Goal: Task Accomplishment & Management: Use online tool/utility

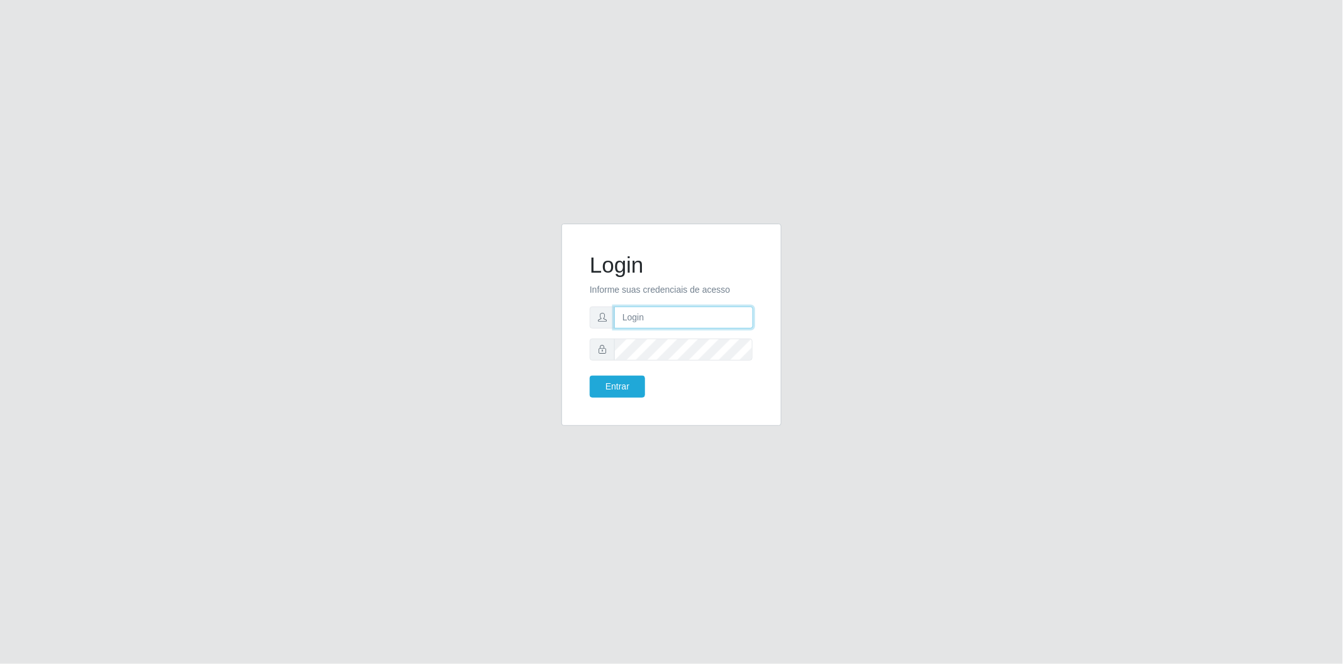
click at [669, 312] on input "text" at bounding box center [683, 318] width 139 height 22
type input "[EMAIL_ADDRESS][DOMAIN_NAME]"
click at [669, 363] on form "Login Informe suas credenciais de acesso [EMAIL_ADDRESS][DOMAIN_NAME] Entrar" at bounding box center [671, 325] width 163 height 146
click at [590, 376] on button "Entrar" at bounding box center [617, 387] width 55 height 22
click at [610, 384] on button "Entrar" at bounding box center [617, 387] width 55 height 22
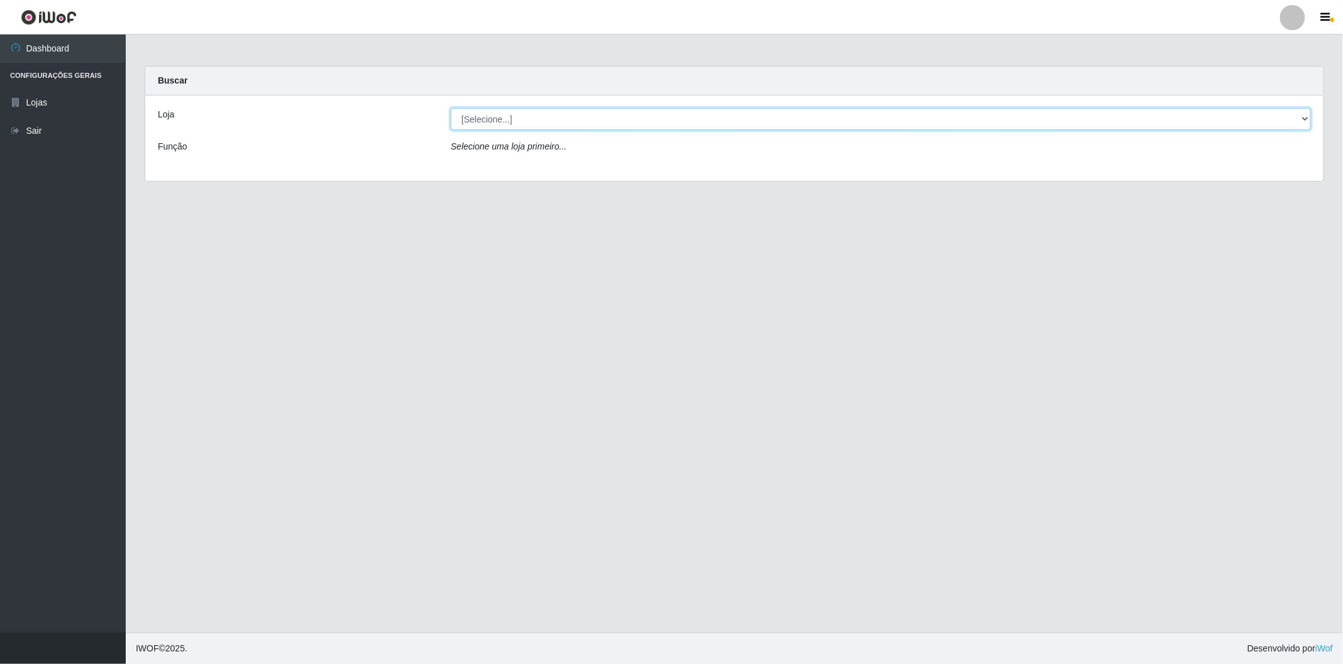
click at [563, 123] on select "[Selecione...] BomQueSó Agreste - Loja 2" at bounding box center [881, 119] width 860 height 22
select select "214"
click at [451, 108] on select "[Selecione...] BomQueSó Agreste - Loja 2" at bounding box center [881, 119] width 860 height 22
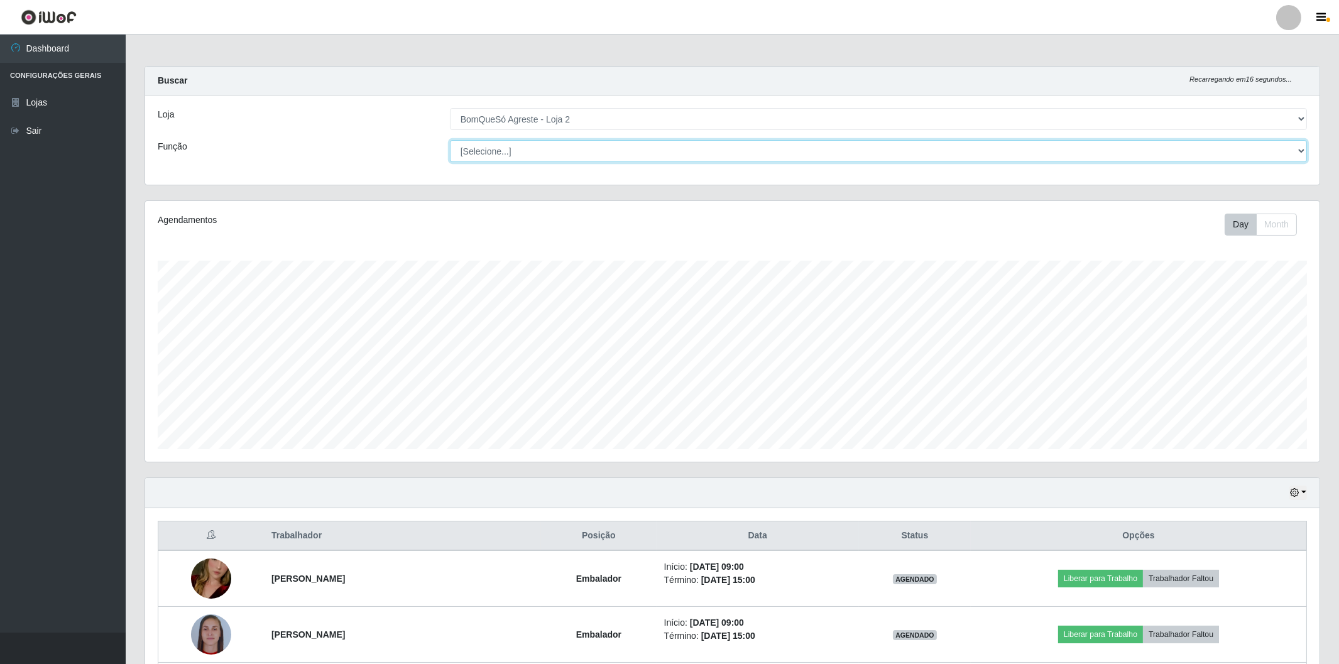
click at [1267, 156] on select "[Selecione...] ASG ASG + ASG ++ Balconista Balconista + Balconista ++ Embalador…" at bounding box center [878, 151] width 857 height 22
click at [450, 140] on select "[Selecione...] ASG ASG + ASG ++ Balconista Balconista + Balconista ++ Embalador…" at bounding box center [878, 151] width 857 height 22
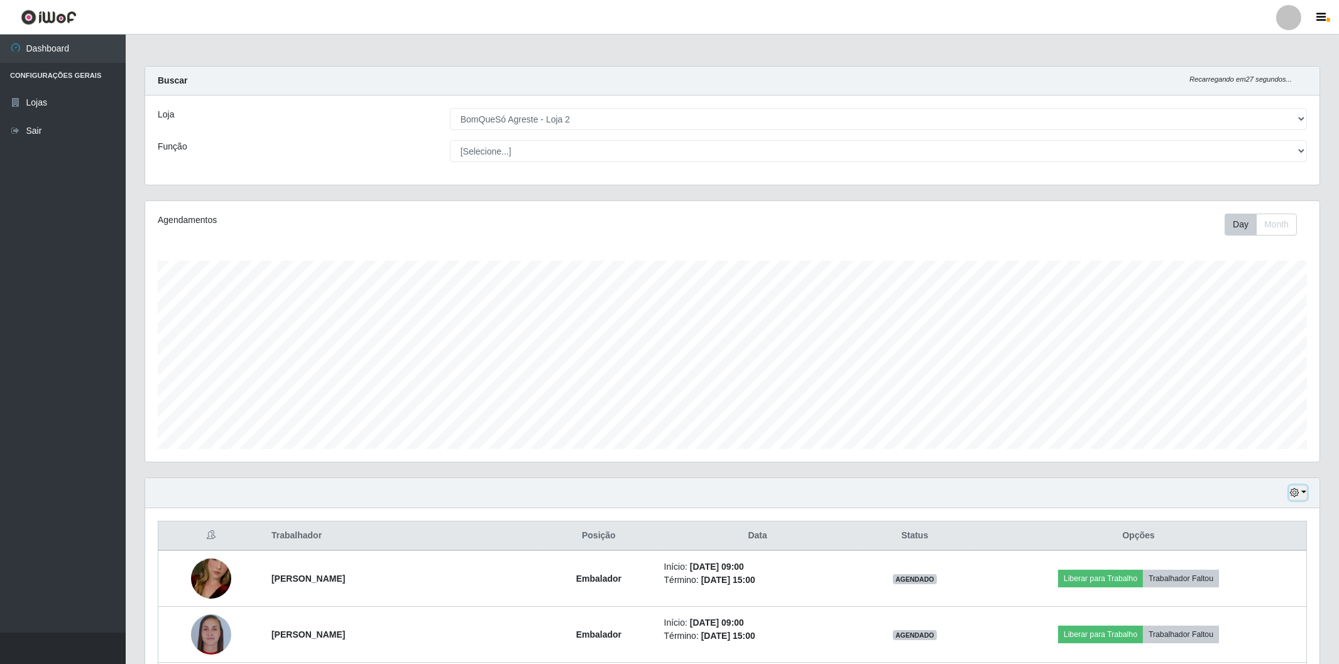
click at [1302, 493] on button "button" at bounding box center [1299, 493] width 18 height 14
click at [1274, 547] on button "1 dia" at bounding box center [1256, 542] width 99 height 26
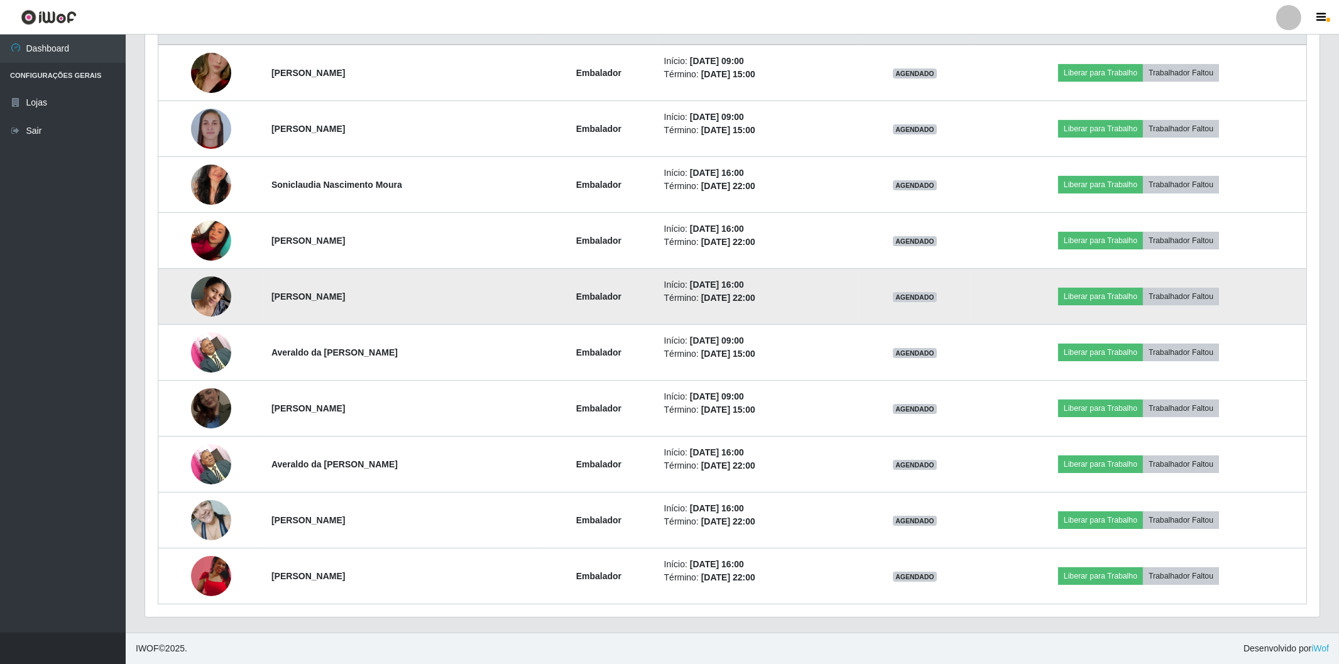
scroll to position [297, 0]
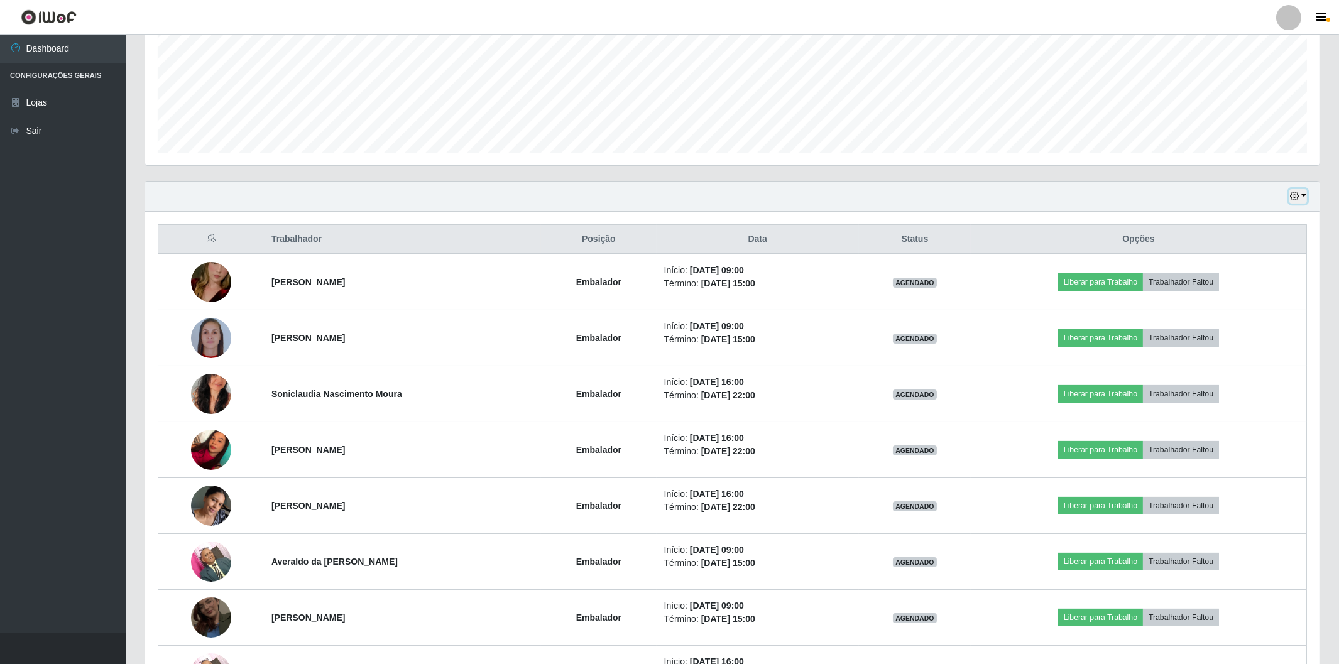
click at [1300, 199] on button "button" at bounding box center [1299, 196] width 18 height 14
click at [1258, 322] on button "Não encerrados" at bounding box center [1256, 324] width 99 height 26
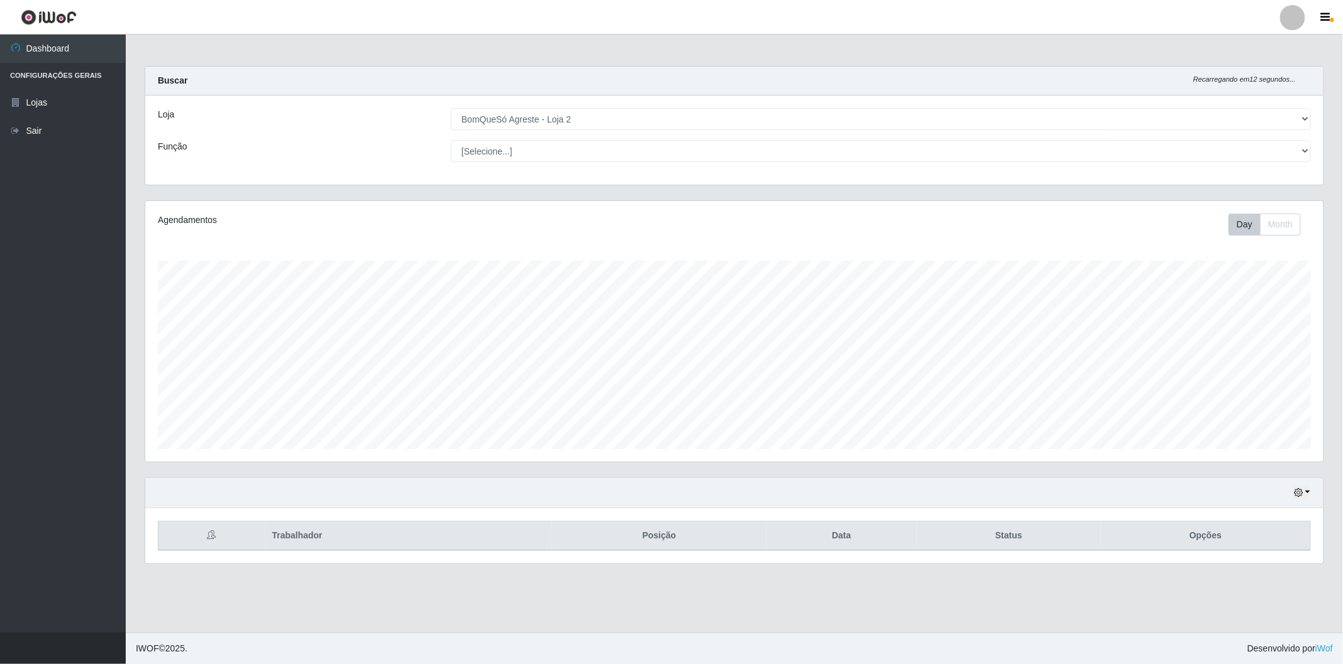
scroll to position [260, 1178]
click at [1304, 497] on button "button" at bounding box center [1302, 493] width 18 height 14
click at [1260, 387] on button "1 dia" at bounding box center [1259, 393] width 99 height 26
click at [1304, 492] on button "button" at bounding box center [1302, 493] width 18 height 14
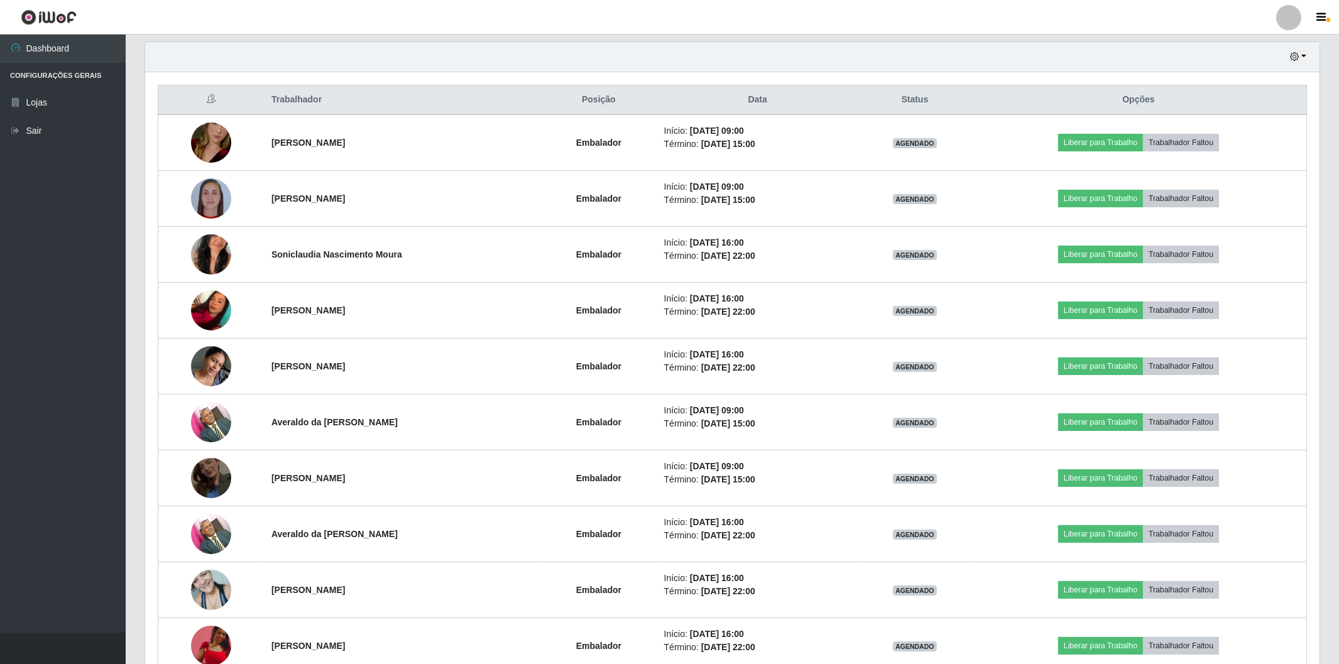
scroll to position [366, 0]
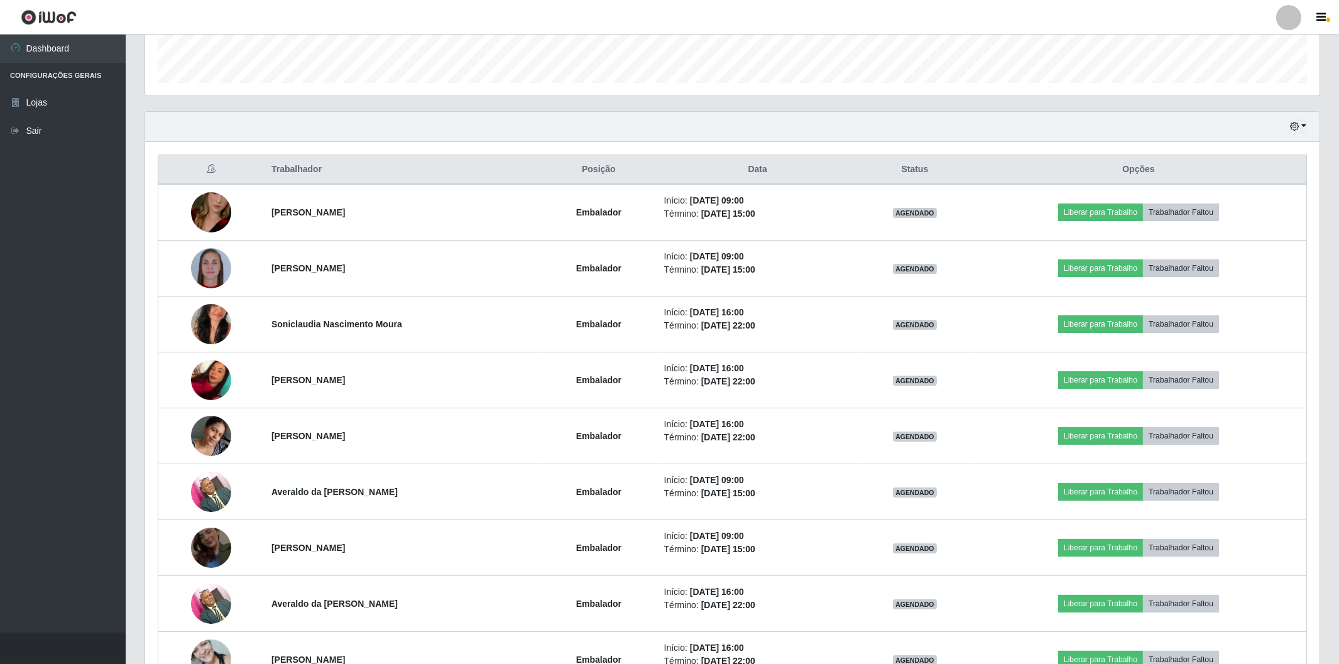
click at [1289, 130] on div "Hoje 1 dia 3 dias 1 Semana Não encerrados" at bounding box center [732, 127] width 1175 height 30
click at [1298, 129] on icon "button" at bounding box center [1294, 126] width 9 height 9
click at [1271, 258] on button "Não encerrados" at bounding box center [1256, 254] width 99 height 26
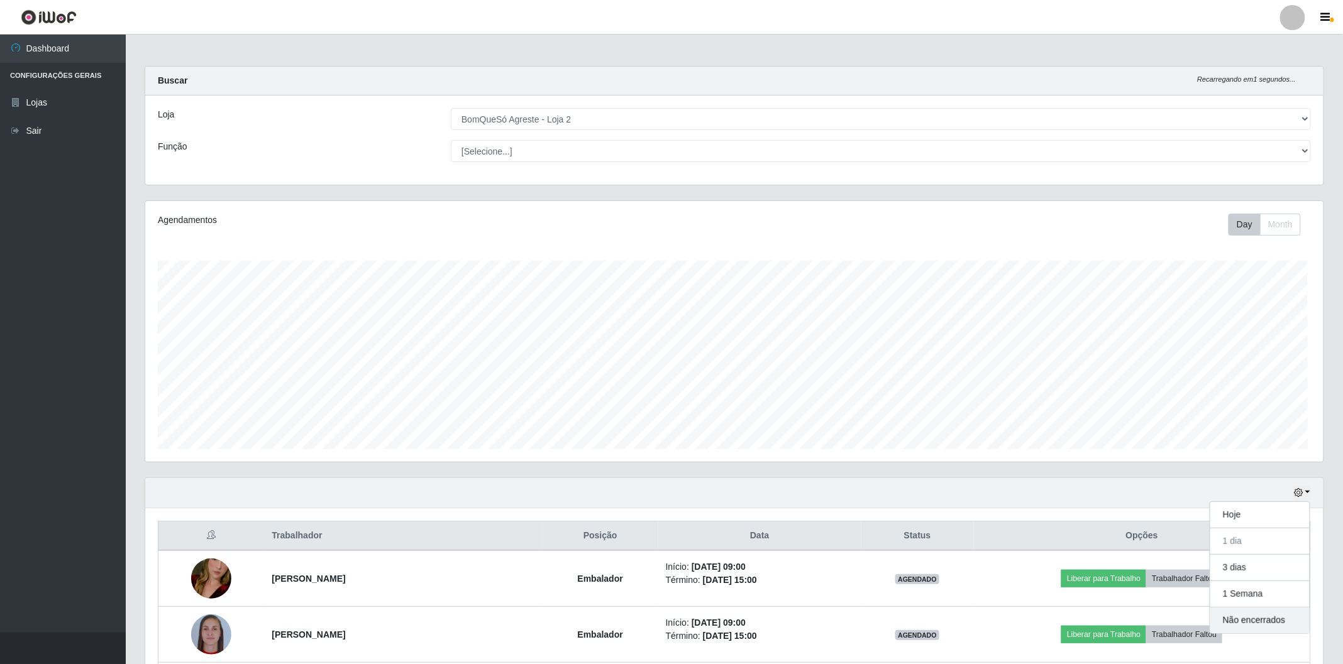
scroll to position [260, 1178]
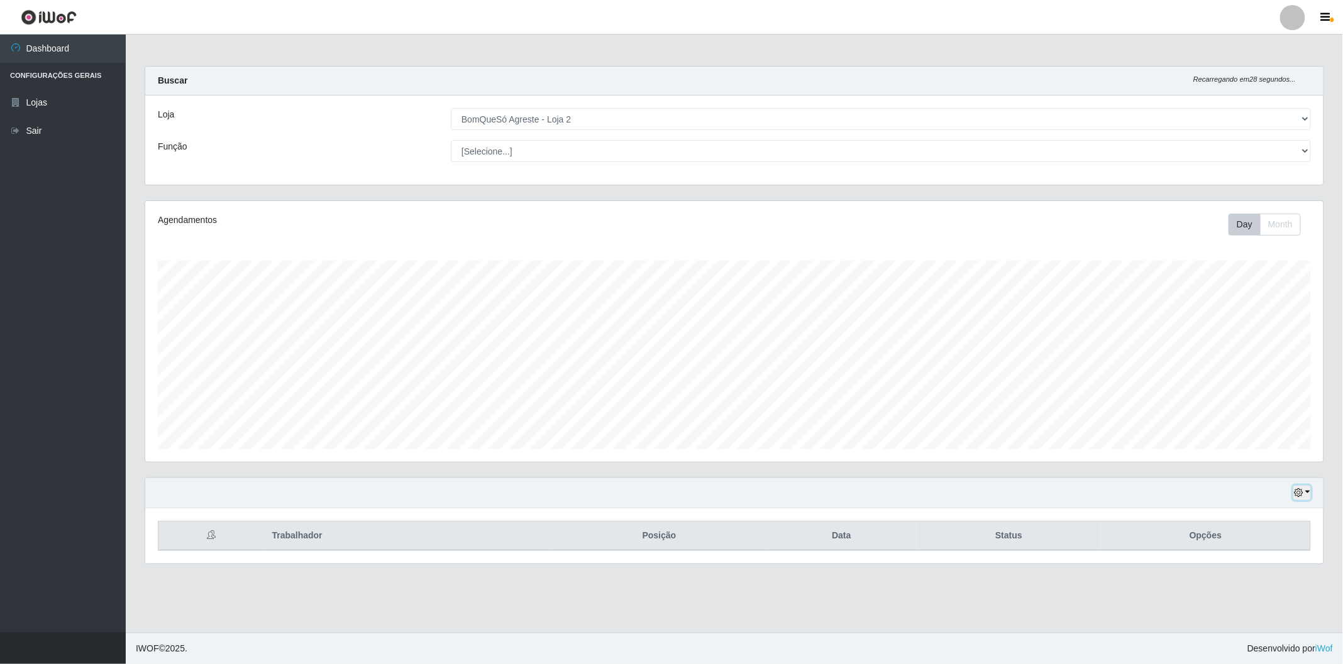
click at [1306, 497] on button "button" at bounding box center [1302, 493] width 18 height 14
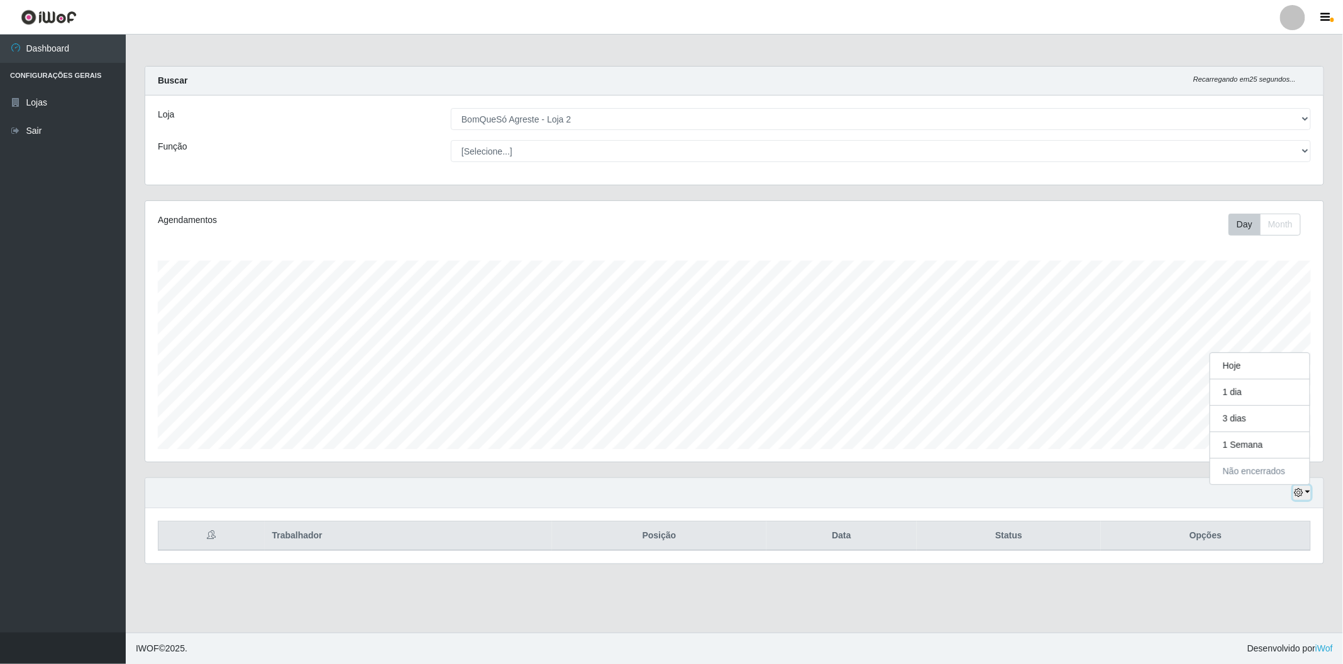
click at [1306, 497] on button "button" at bounding box center [1302, 493] width 18 height 14
click at [1163, 523] on th "Opções" at bounding box center [1205, 537] width 209 height 30
click at [1316, 490] on div "Hoje 1 dia 3 dias 1 Semana Não encerrados" at bounding box center [734, 493] width 1178 height 30
click at [1298, 497] on icon "button" at bounding box center [1298, 492] width 9 height 9
click at [1248, 374] on button "Hoje" at bounding box center [1259, 366] width 99 height 26
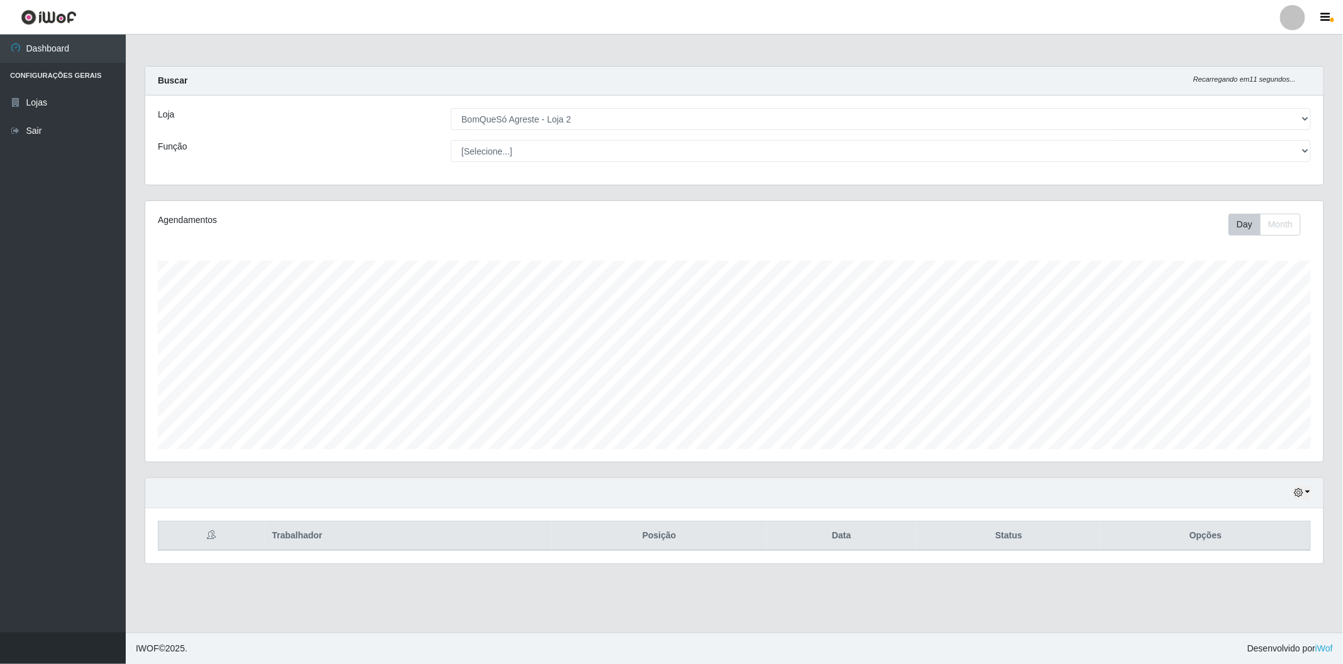
click at [1284, 505] on div "Hoje 1 dia 3 dias 1 Semana Não encerrados" at bounding box center [734, 493] width 1178 height 30
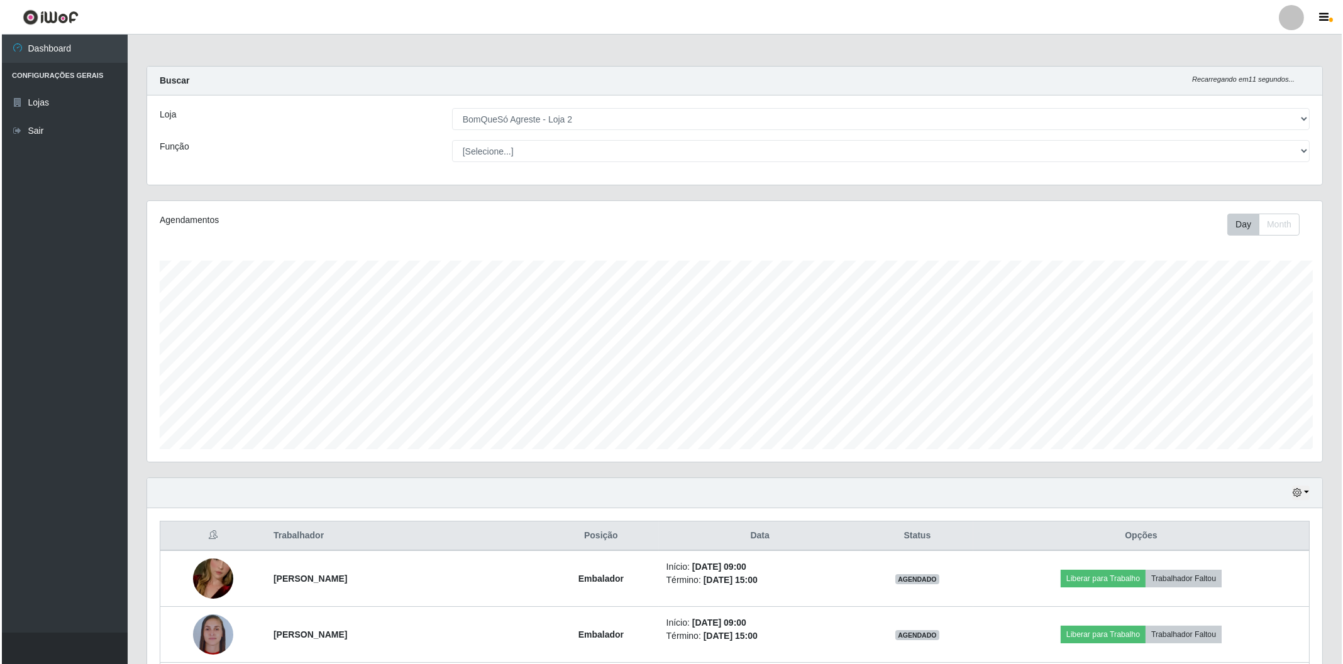
scroll to position [628264, 627351]
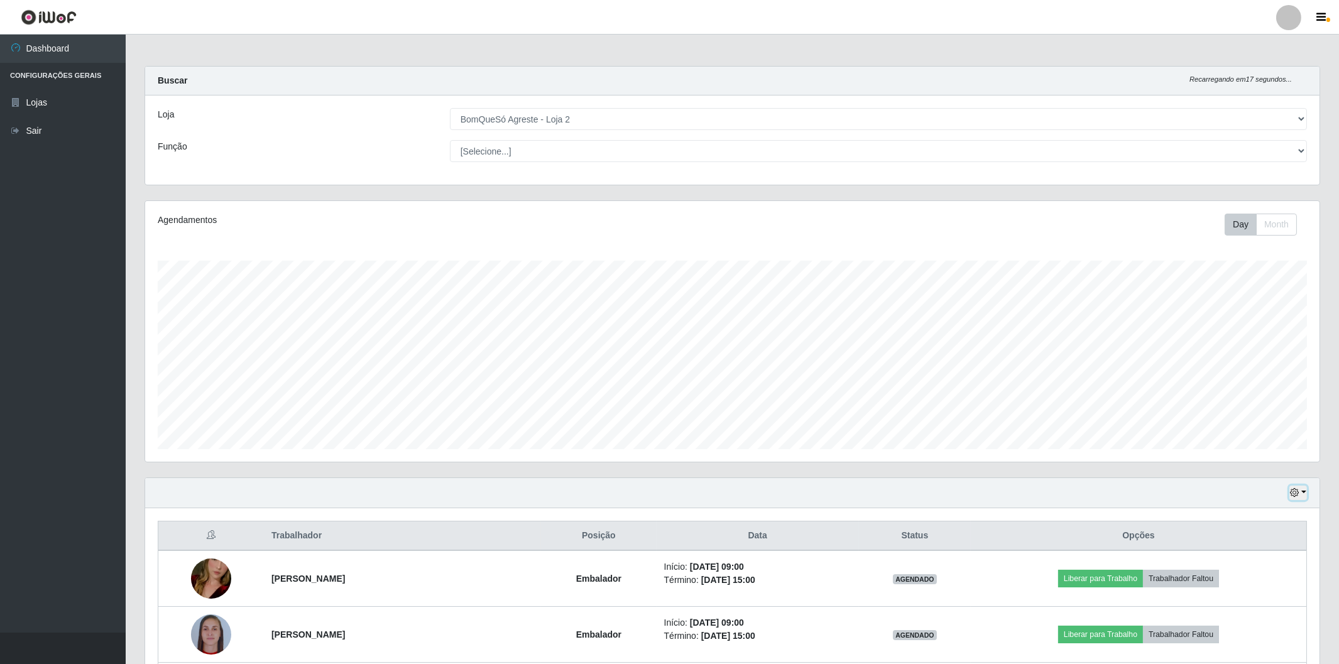
click at [1303, 495] on button "button" at bounding box center [1299, 493] width 18 height 14
click at [1237, 616] on button "Não encerrados" at bounding box center [1256, 621] width 99 height 26
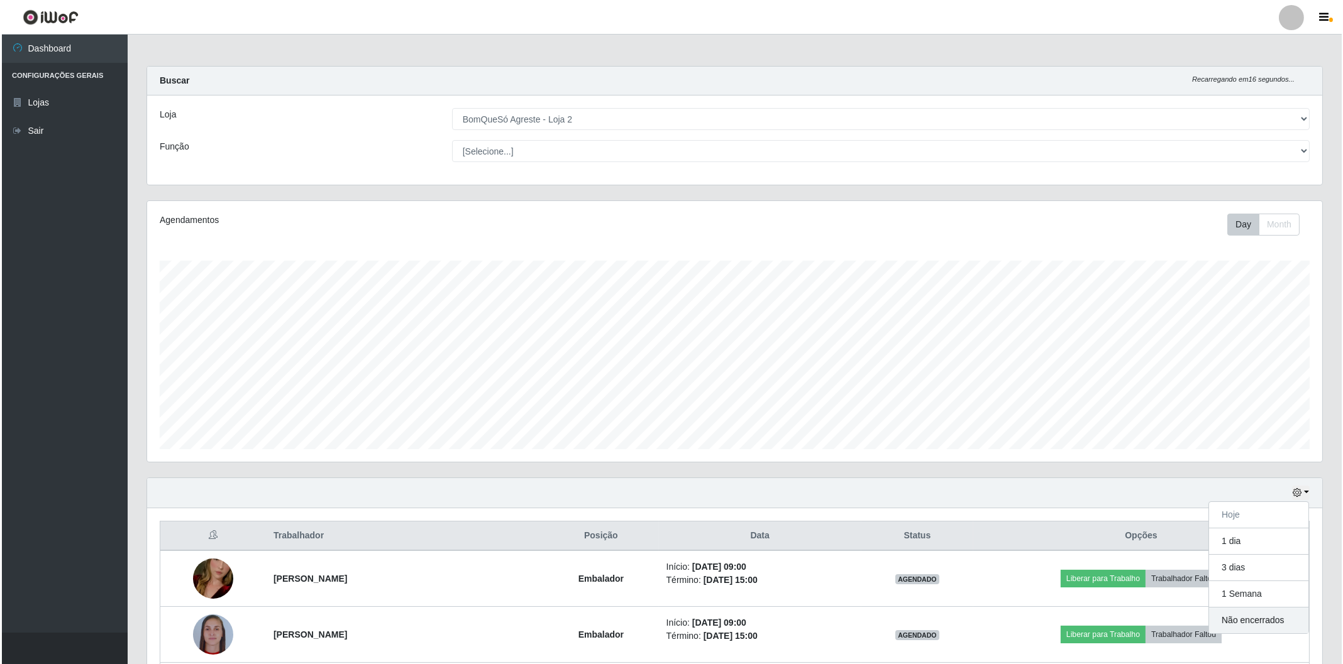
scroll to position [260, 1178]
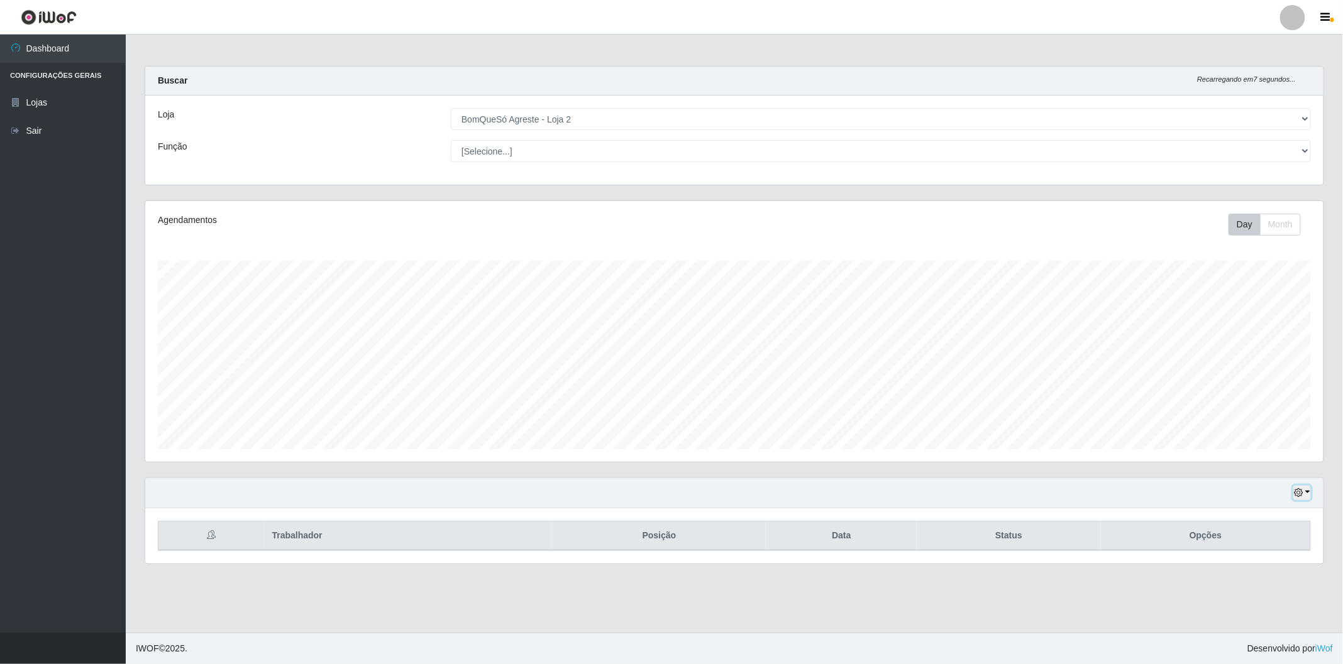
click at [1304, 488] on button "button" at bounding box center [1302, 493] width 18 height 14
click at [1236, 388] on button "1 dia" at bounding box center [1259, 393] width 99 height 26
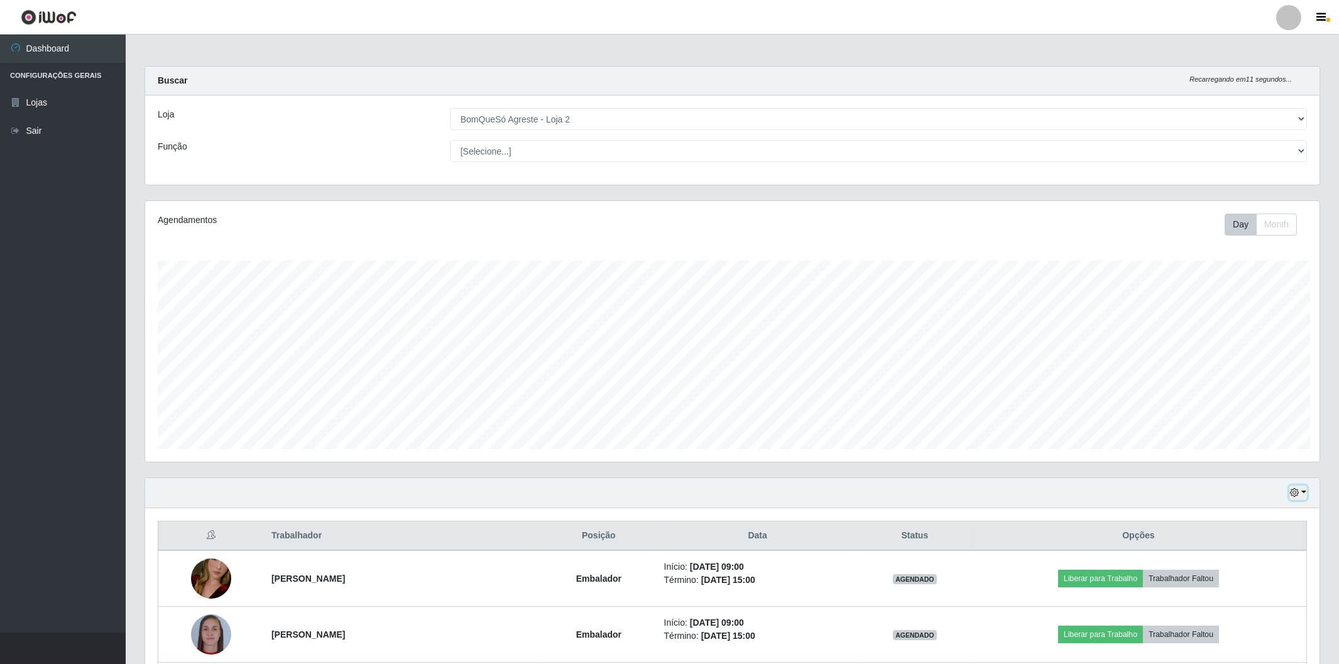
scroll to position [628264, 627351]
click at [1300, 491] on button "button" at bounding box center [1299, 493] width 18 height 14
